Goal: Download file/media

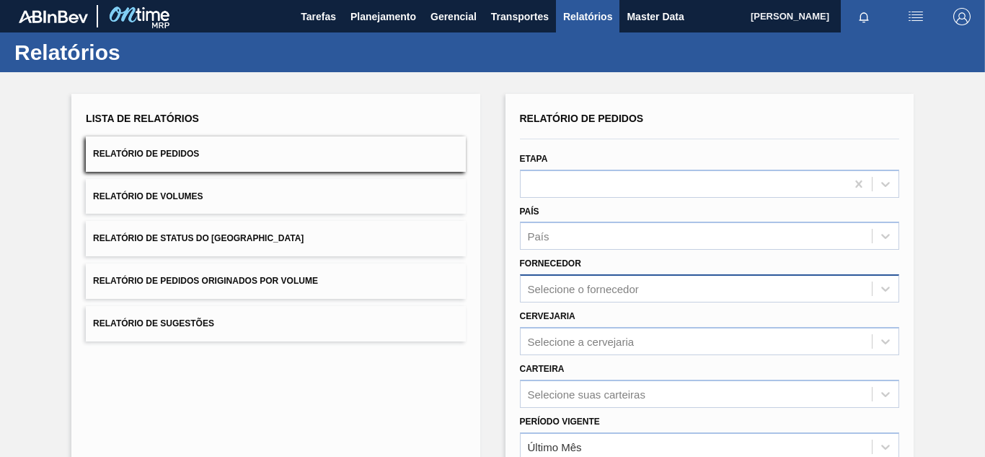
click at [563, 281] on div "Selecione o fornecedor" at bounding box center [709, 288] width 379 height 28
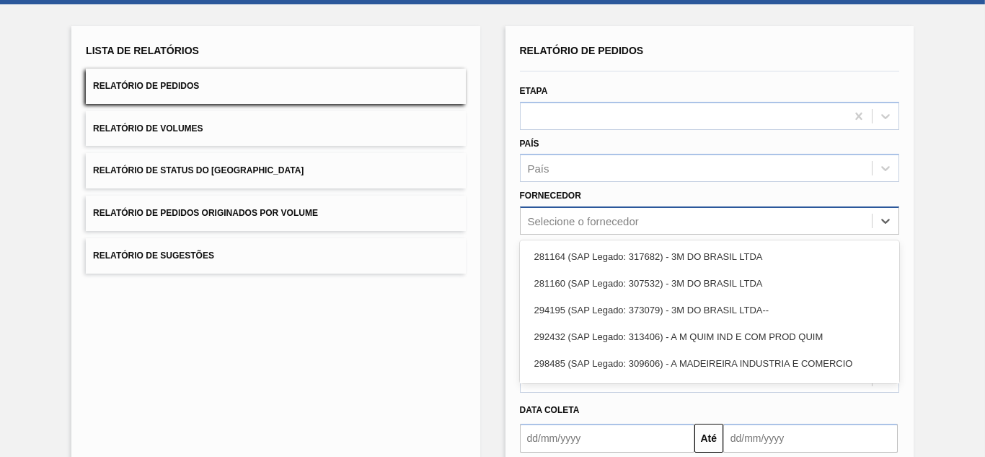
scroll to position [74, 0]
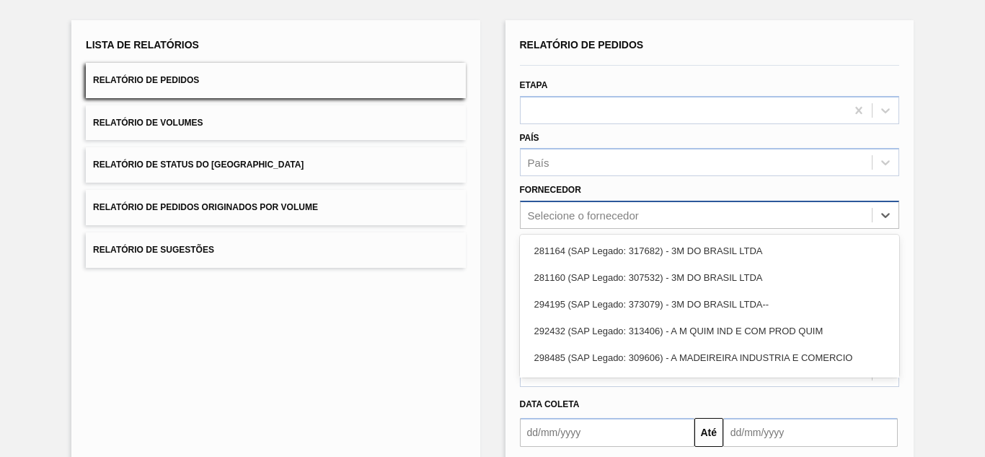
paste input "289877"
type input "289877"
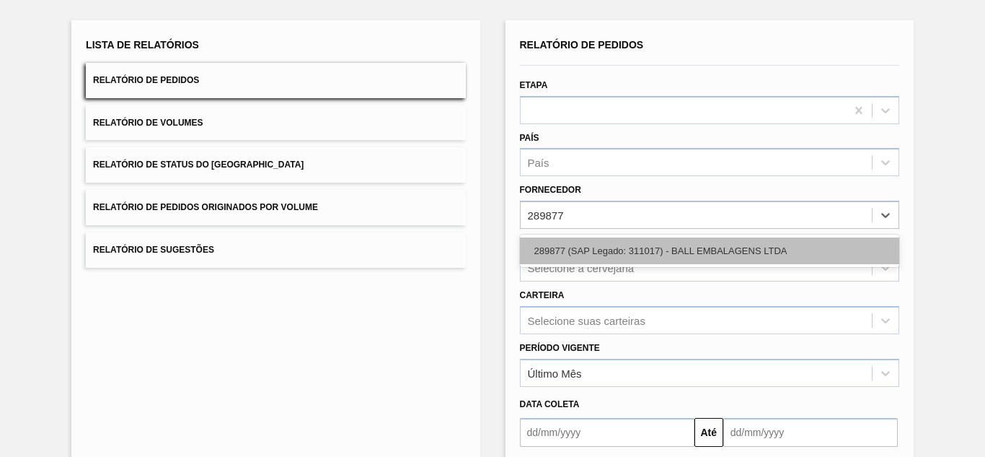
click at [556, 246] on div "289877 (SAP Legado: 311017) - BALL EMBALAGENS LTDA" at bounding box center [709, 250] width 379 height 27
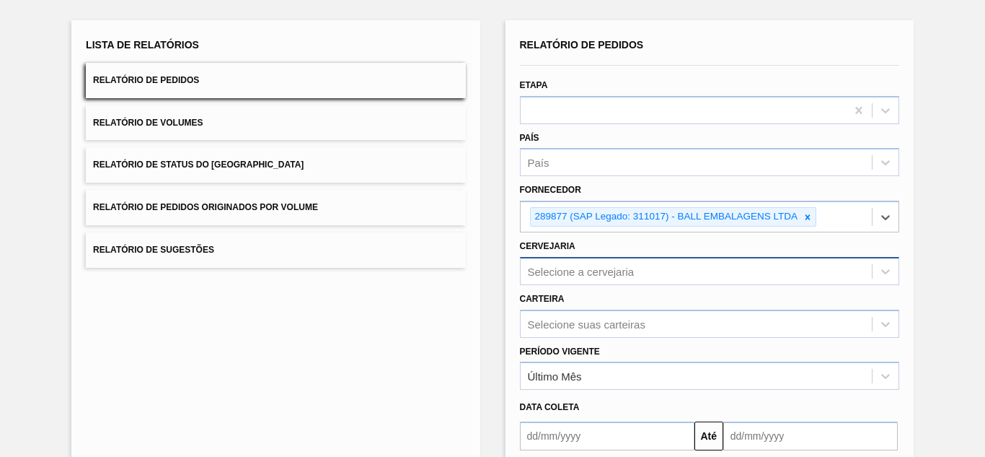
click at [562, 268] on div "Selecione a cervejaria" at bounding box center [709, 271] width 379 height 28
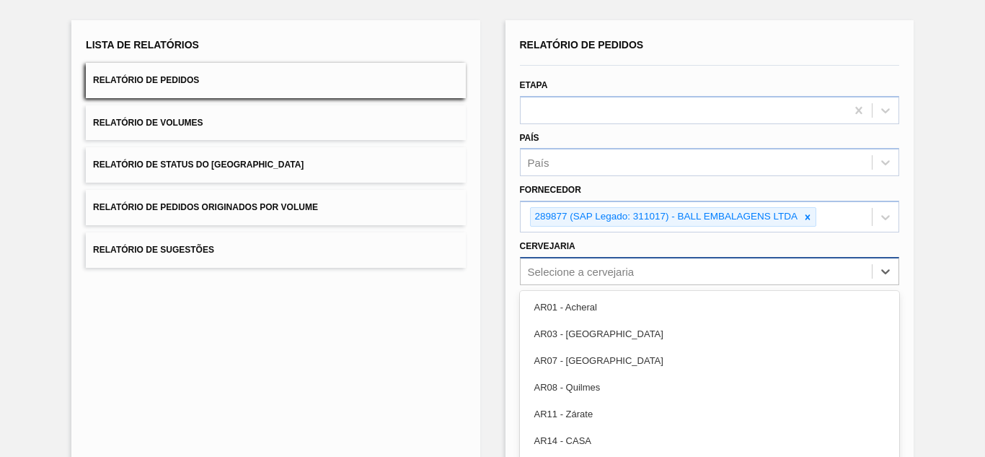
scroll to position [130, 0]
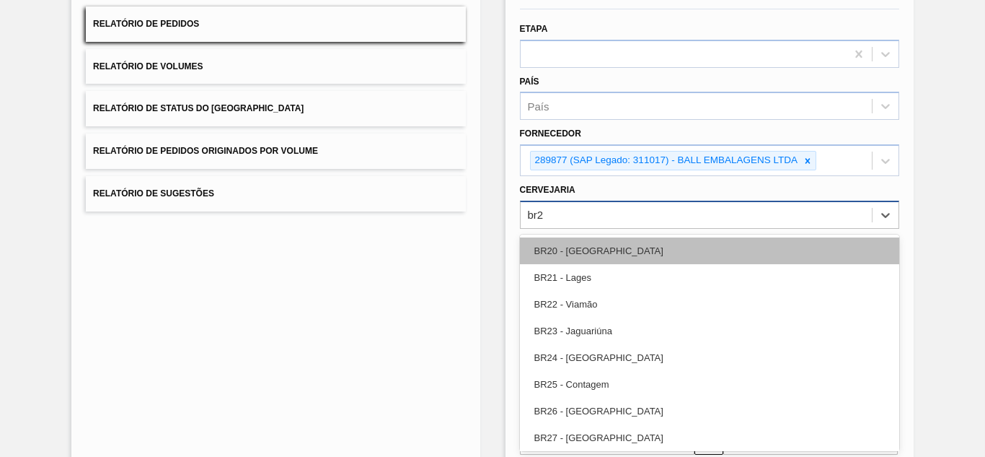
type input "br22"
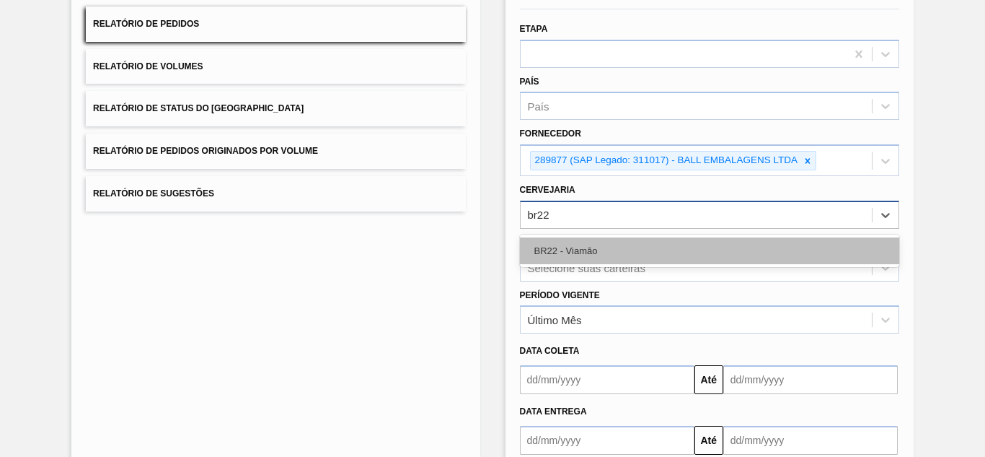
click at [555, 250] on div "BR22 - Viamão" at bounding box center [709, 250] width 379 height 27
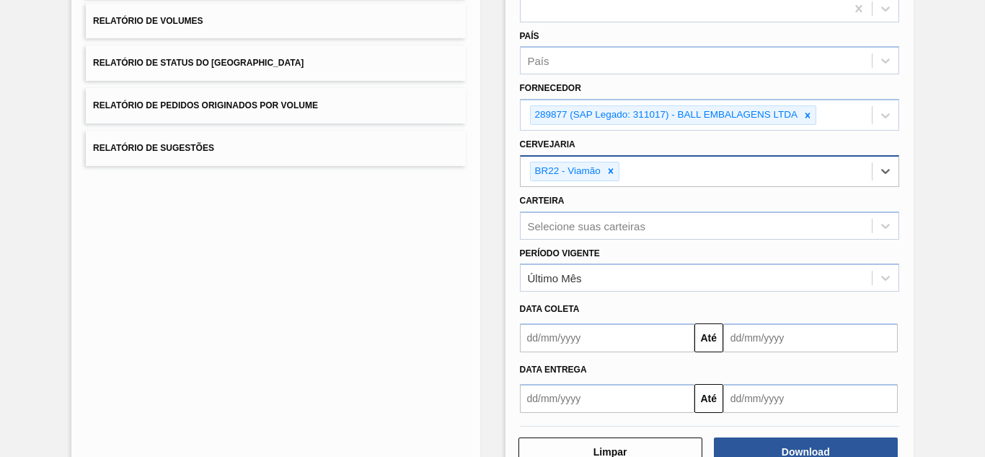
scroll to position [219, 0]
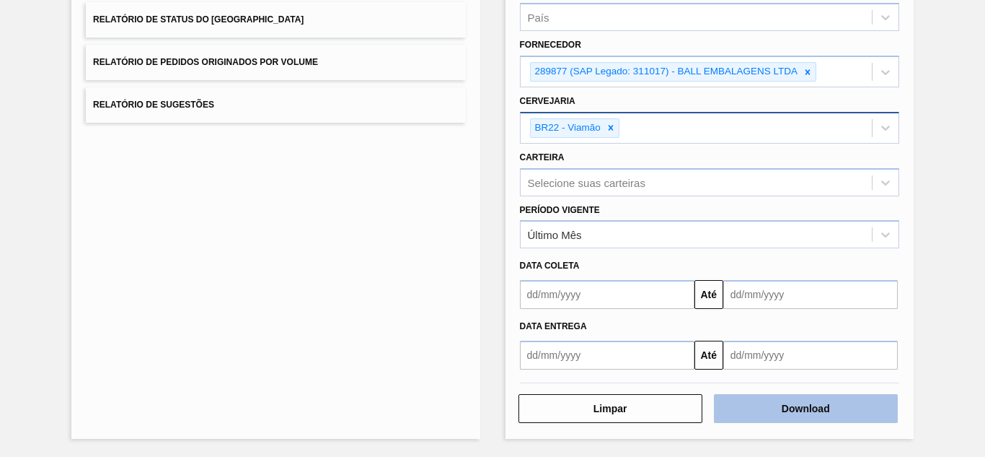
click at [771, 417] on button "Download" at bounding box center [806, 408] width 184 height 29
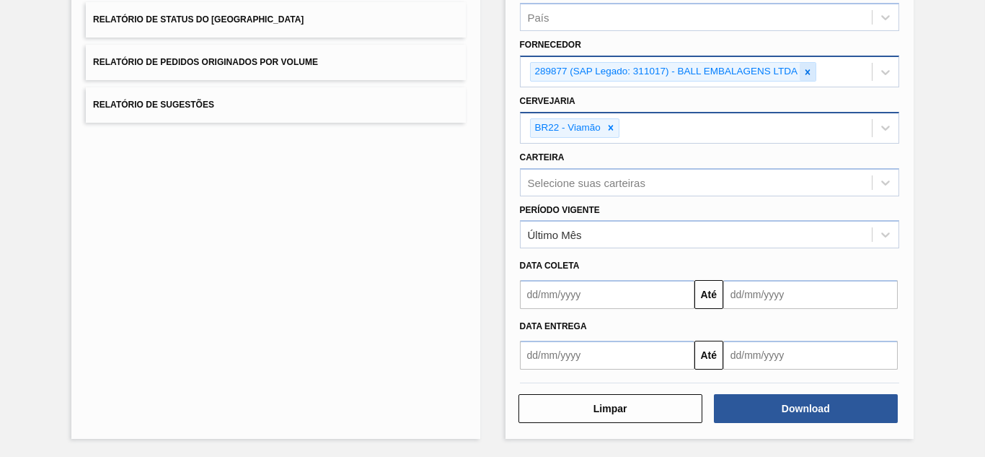
click at [803, 69] on icon at bounding box center [808, 72] width 10 height 10
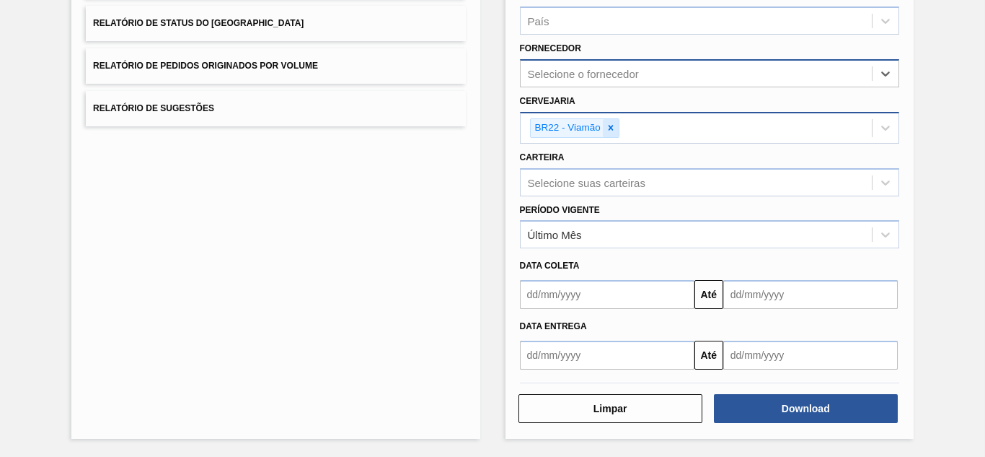
click at [606, 125] on icon at bounding box center [611, 128] width 10 height 10
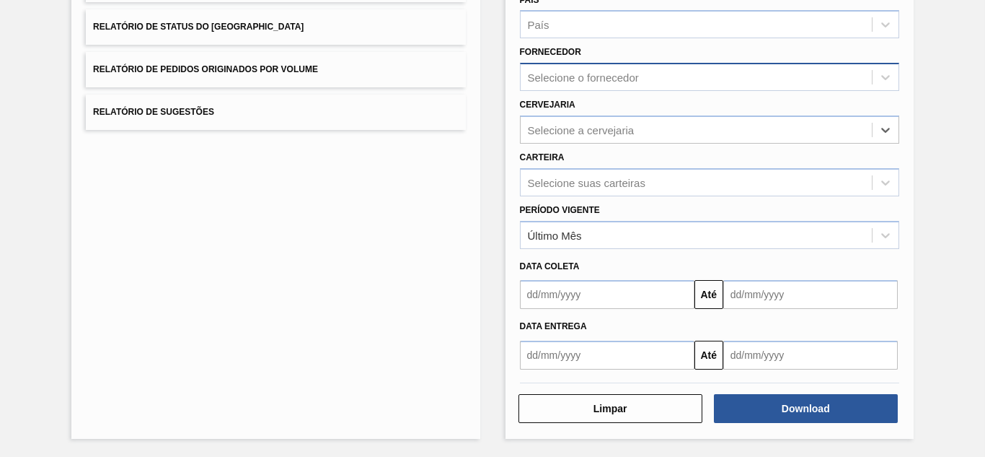
paste input "293289"
type input "293289"
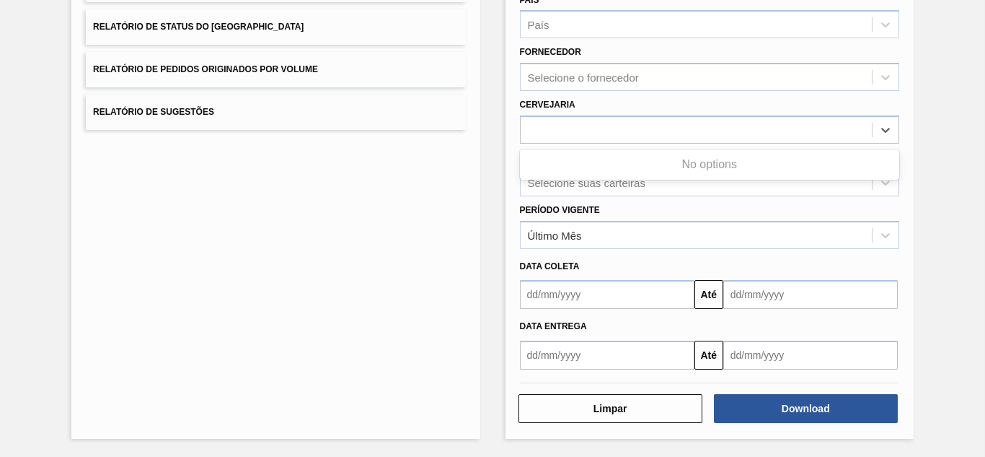
drag, startPoint x: 574, startPoint y: 134, endPoint x: 514, endPoint y: 123, distance: 61.7
click at [514, 123] on div "Cervejaria option BR22 - Viamão, deselected. Use Up and Down to choose options,…" at bounding box center [709, 118] width 391 height 49
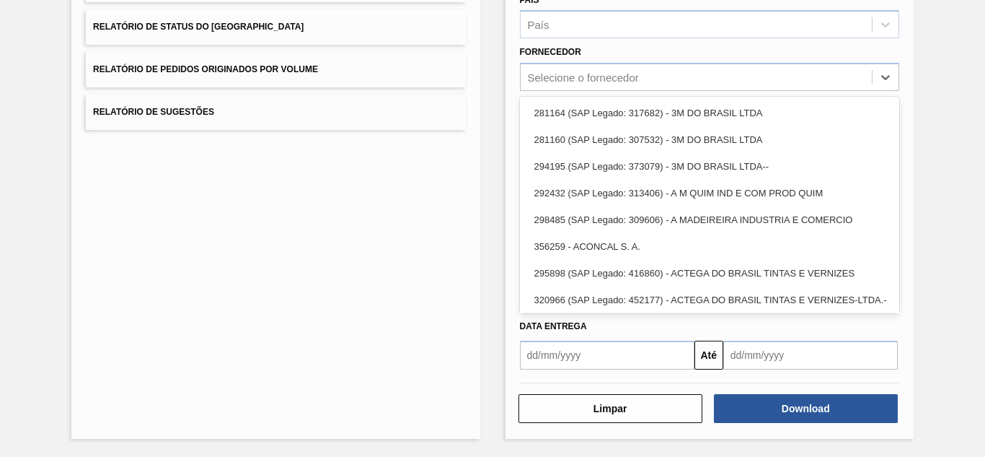
click at [607, 79] on div "Selecione o fornecedor" at bounding box center [583, 77] width 111 height 12
paste input "293289"
type input "293289"
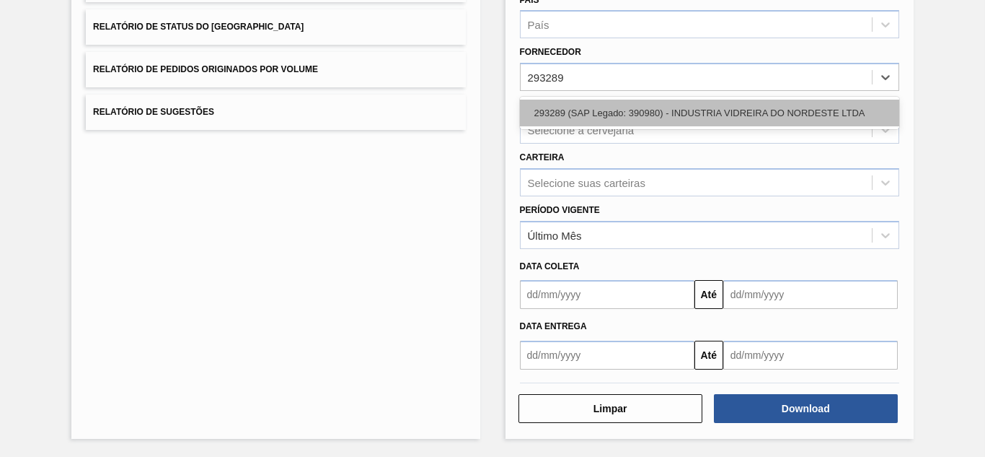
click at [584, 113] on div "293289 (SAP Legado: 390980) - INDUSTRIA VIDREIRA DO NORDESTE LTDA" at bounding box center [709, 113] width 379 height 27
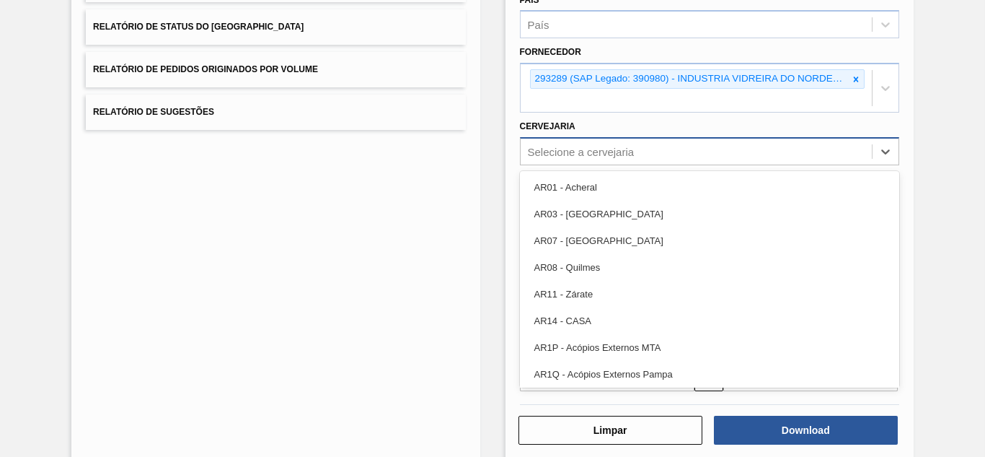
click at [576, 154] on div "Selecione a cervejaria" at bounding box center [581, 151] width 107 height 12
paste input "BR22"
type input "BR22"
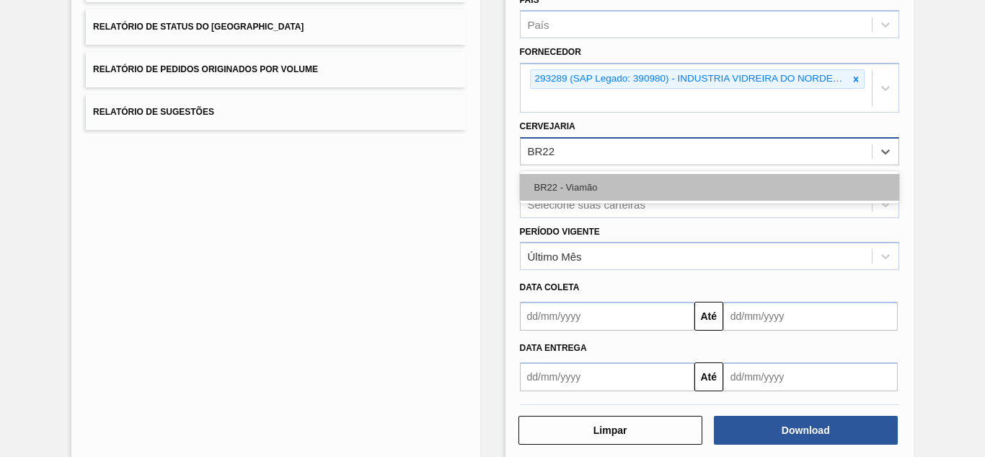
click at [554, 180] on div "BR22 - Viamão" at bounding box center [709, 187] width 379 height 27
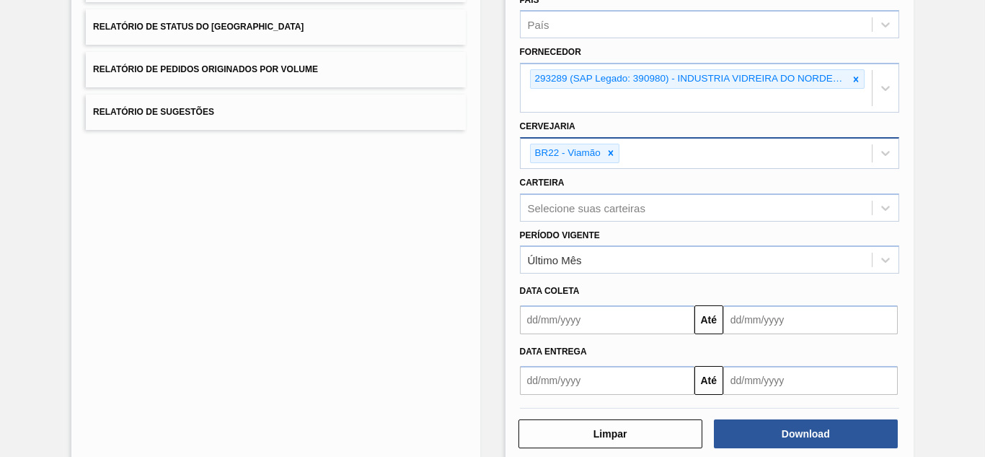
click at [775, 448] on div "Download" at bounding box center [807, 434] width 195 height 32
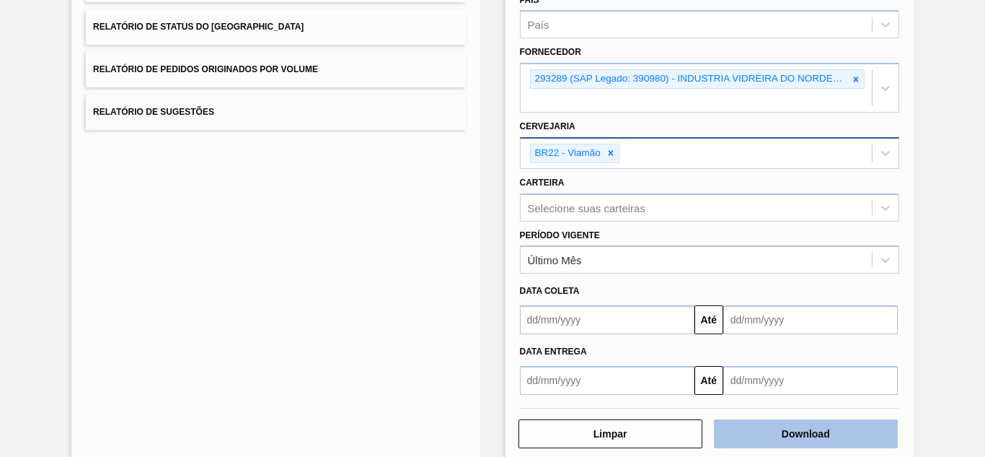
click at [767, 428] on button "Download" at bounding box center [806, 433] width 184 height 29
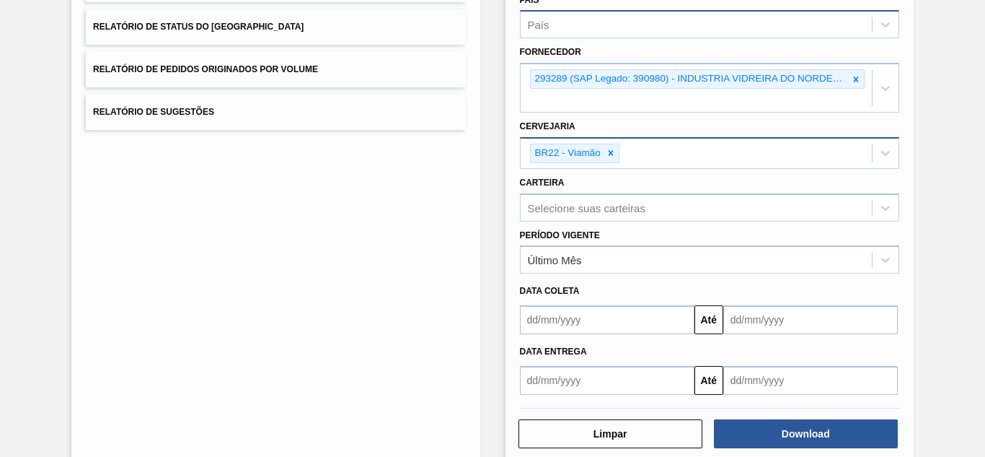
click at [790, 19] on div "País" at bounding box center [696, 24] width 351 height 21
